Goal: Information Seeking & Learning: Learn about a topic

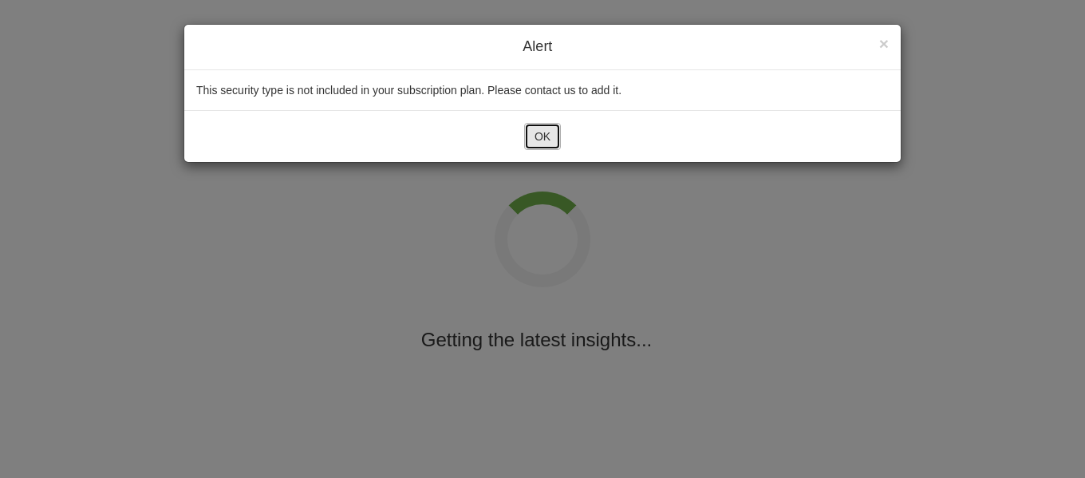
click at [550, 148] on button "OK" at bounding box center [542, 136] width 37 height 27
